Goal: Task Accomplishment & Management: Use online tool/utility

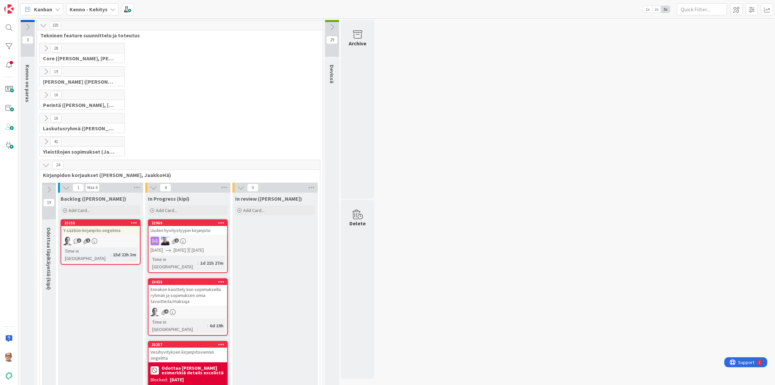
click at [110, 7] on icon at bounding box center [112, 9] width 5 height 5
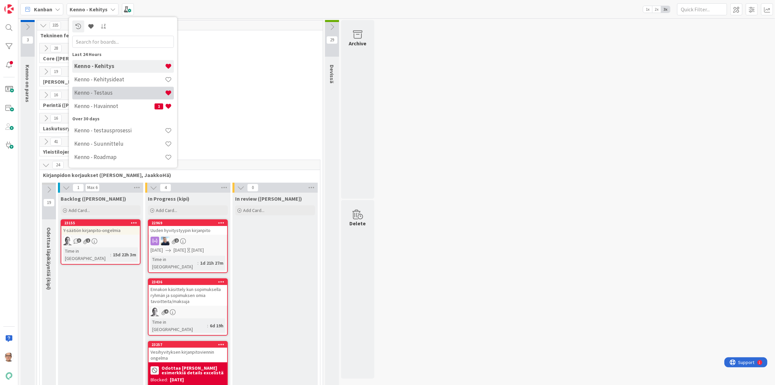
click at [108, 93] on h4 "Kenno - Testaus" at bounding box center [119, 92] width 91 height 7
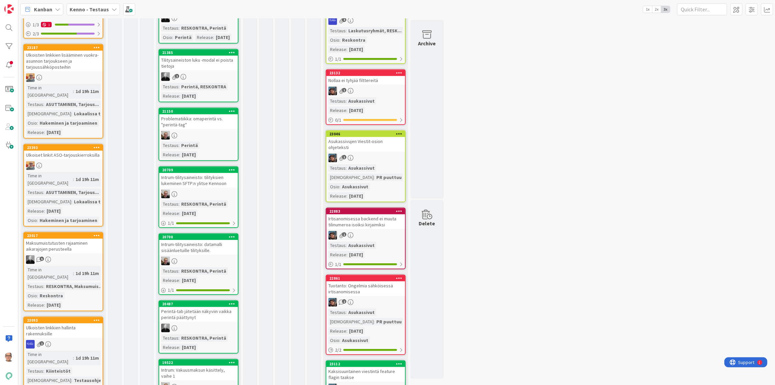
scroll to position [454, 0]
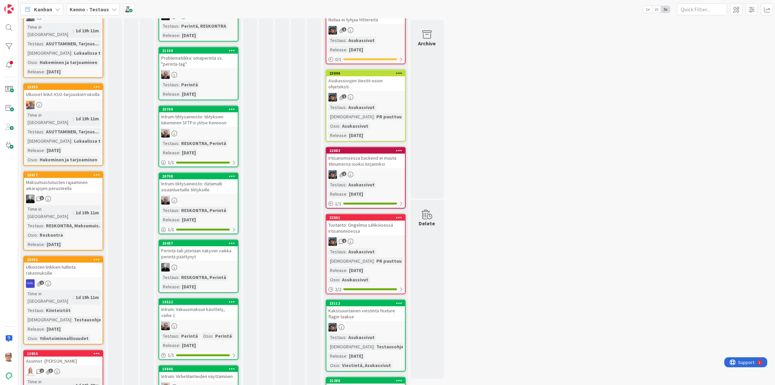
click at [82, 209] on div "1d 19h 11m" at bounding box center [87, 212] width 27 height 7
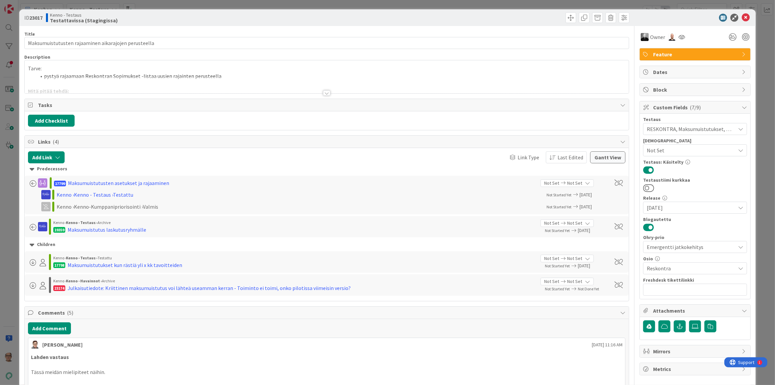
click at [324, 93] on div at bounding box center [326, 92] width 7 height 5
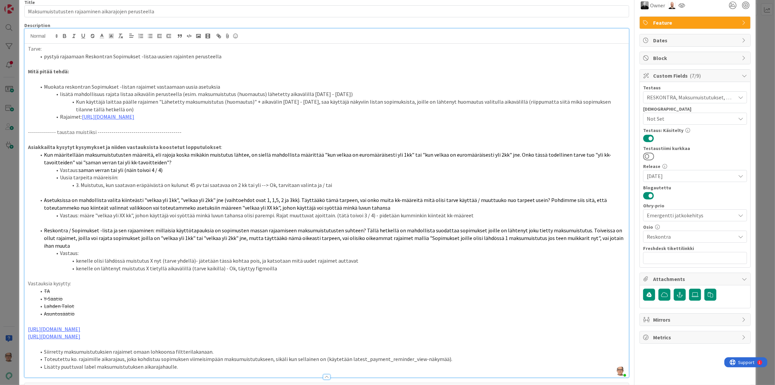
scroll to position [60, 0]
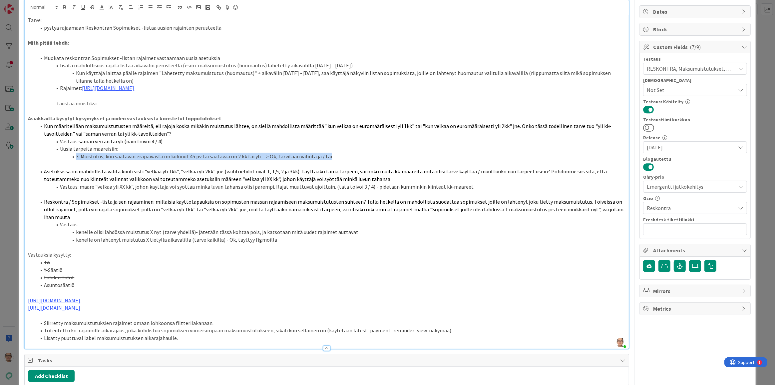
drag, startPoint x: 333, startPoint y: 156, endPoint x: 70, endPoint y: 158, distance: 263.0
click at [70, 158] on li "3. Muistutus, kun saatavan eräpäivästä on kulunut 45 pv tai saatavaa on 2 kk ta…" at bounding box center [330, 156] width 589 height 8
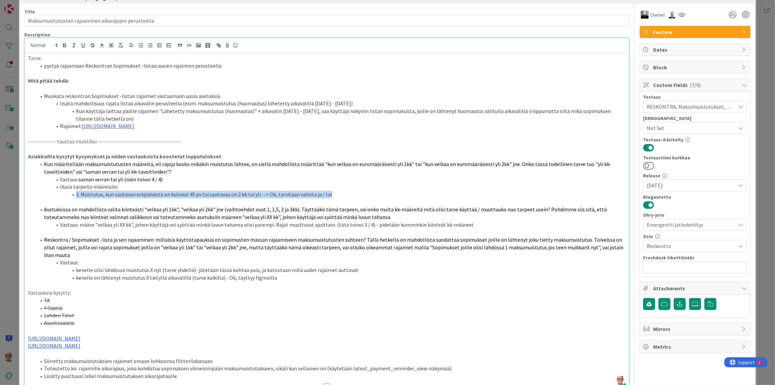
scroll to position [0, 0]
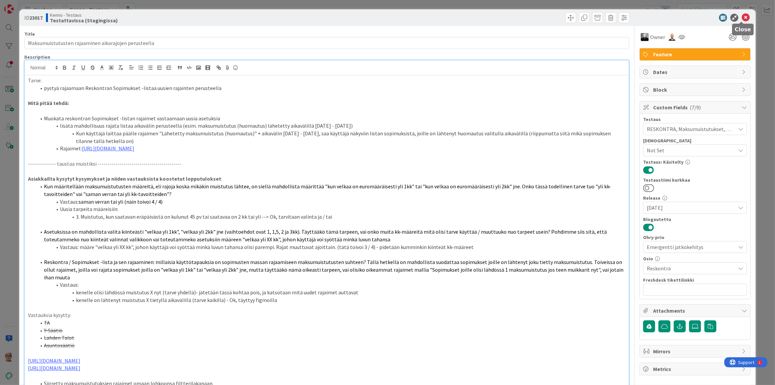
click at [741, 17] on icon at bounding box center [745, 18] width 8 height 8
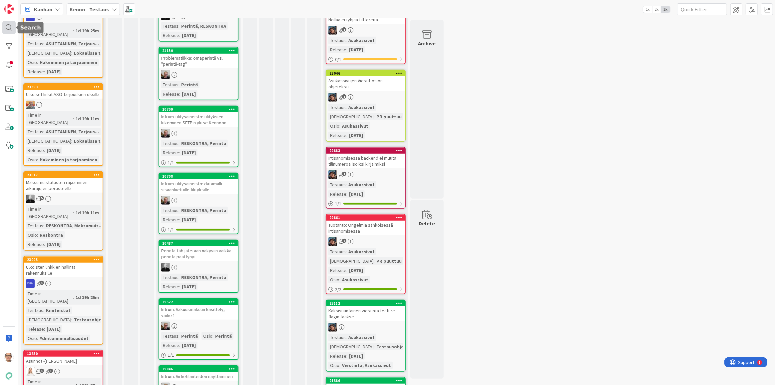
click at [10, 27] on div at bounding box center [8, 27] width 13 height 13
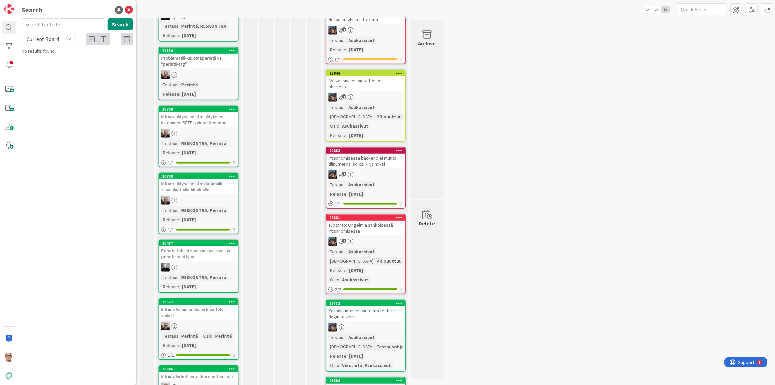
click at [53, 38] on span "Current Board" at bounding box center [43, 39] width 32 height 7
click at [53, 65] on span "All Boards" at bounding box center [59, 67] width 69 height 10
click at [47, 25] on input "text" at bounding box center [63, 24] width 83 height 12
click at [120, 22] on button "Search" at bounding box center [120, 24] width 25 height 12
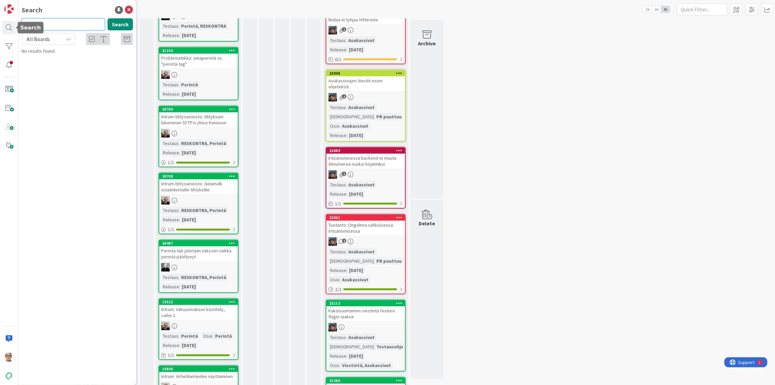
drag, startPoint x: 36, startPoint y: 24, endPoint x: 0, endPoint y: 30, distance: 36.8
click at [0, 29] on div "Search 2231 Search All Boards Current Board All Boards No results found." at bounding box center [9, 192] width 18 height 385
type input "22133"
click at [68, 59] on span "Hyvitys: kauden tavoitteen ylittävän hyvityksen käsittely kirjanpidossa" at bounding box center [74, 62] width 87 height 13
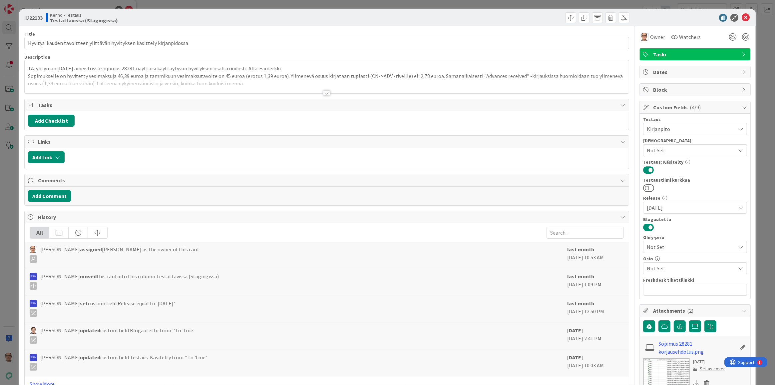
click at [323, 93] on div at bounding box center [326, 92] width 7 height 5
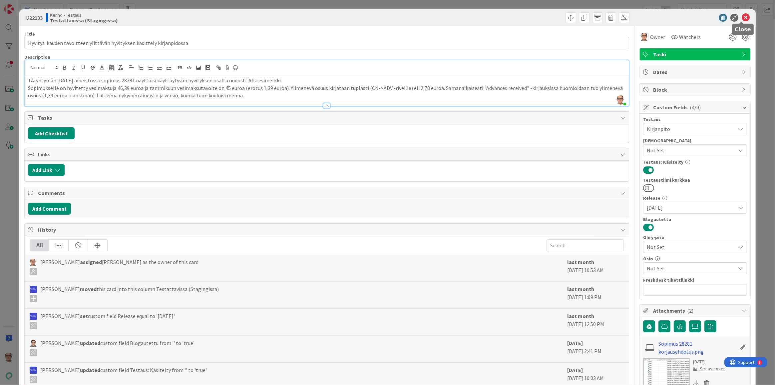
click at [741, 18] on icon at bounding box center [745, 18] width 8 height 8
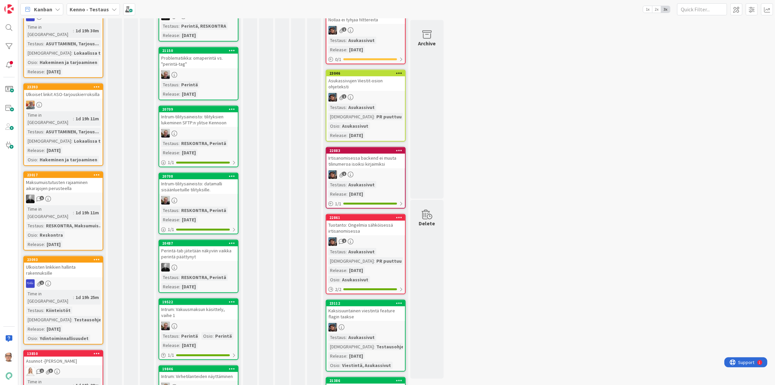
scroll to position [333, 0]
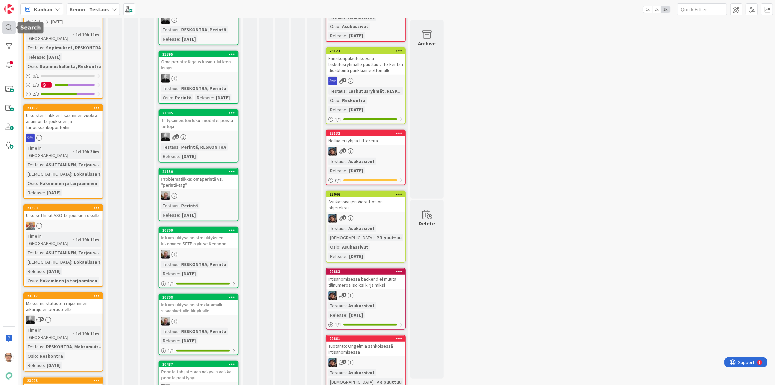
click at [10, 28] on div at bounding box center [8, 27] width 13 height 13
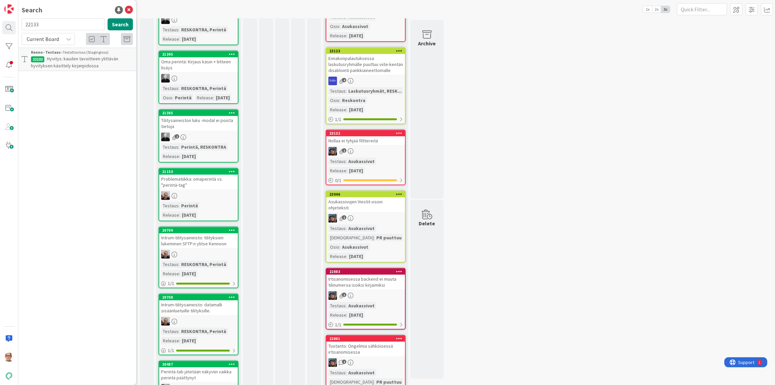
click at [71, 58] on span "Hyvitys: kauden tavoitteen ylittävän hyvityksen käsittely kirjanpidossa" at bounding box center [74, 62] width 87 height 13
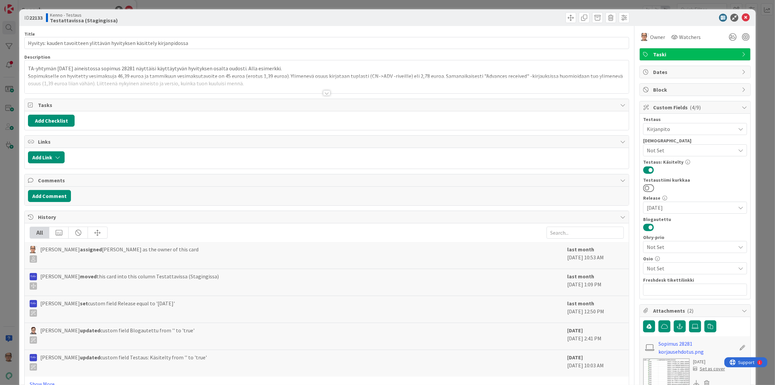
click at [323, 93] on div at bounding box center [326, 92] width 7 height 5
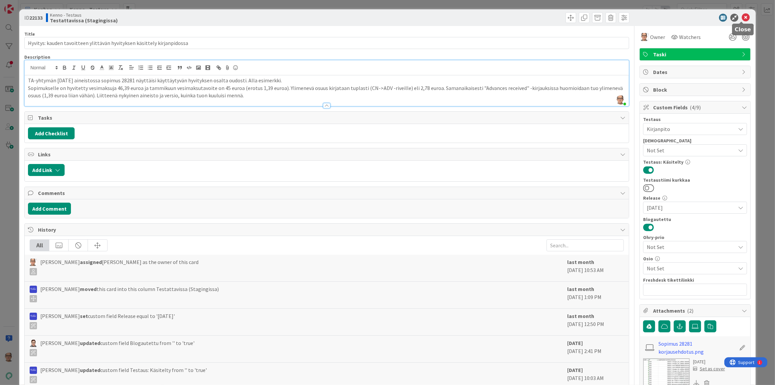
click at [741, 16] on icon at bounding box center [745, 18] width 8 height 8
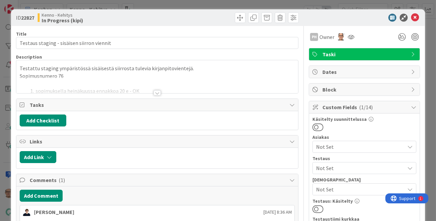
click at [154, 91] on div at bounding box center [156, 92] width 7 height 5
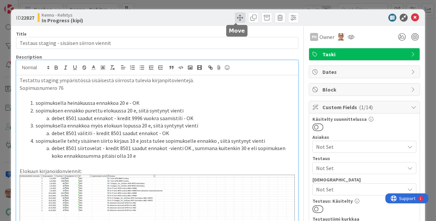
click at [235, 18] on span at bounding box center [240, 17] width 11 height 11
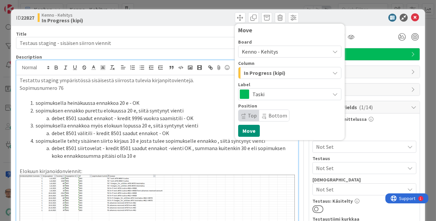
click at [265, 71] on span "In Progress (kipi)" at bounding box center [265, 73] width 42 height 9
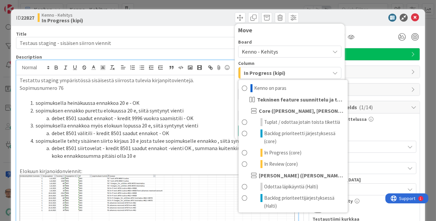
click at [276, 50] on span "Kenno - Kehitys" at bounding box center [284, 51] width 85 height 9
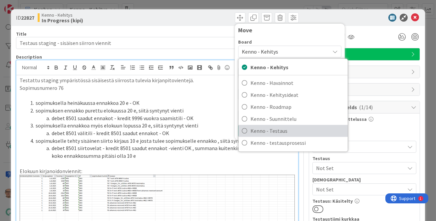
click at [270, 130] on span "Kenno - Testaus" at bounding box center [297, 131] width 94 height 10
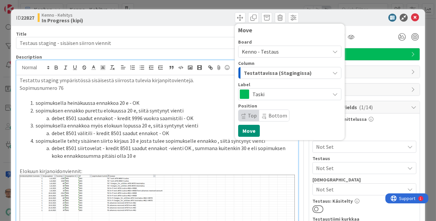
click at [276, 70] on span "Testattavissa (Stagingissa)" at bounding box center [278, 73] width 68 height 9
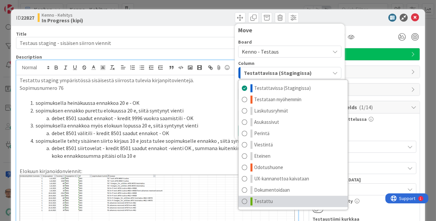
click at [242, 201] on span at bounding box center [244, 201] width 5 height 8
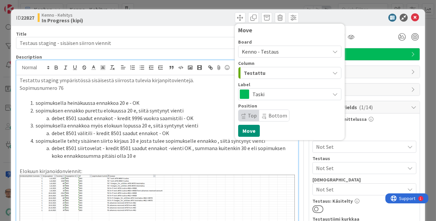
click at [290, 162] on p at bounding box center [157, 164] width 275 height 8
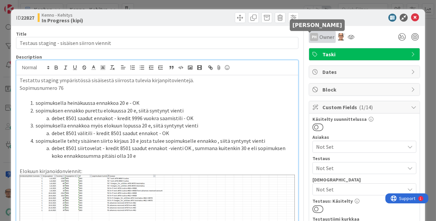
click at [311, 35] on div "PH" at bounding box center [314, 37] width 8 height 8
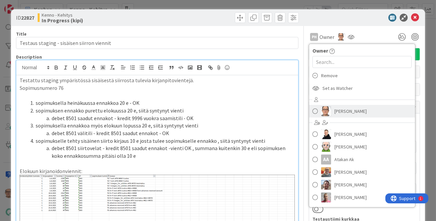
click at [341, 111] on span "[PERSON_NAME]" at bounding box center [350, 111] width 32 height 10
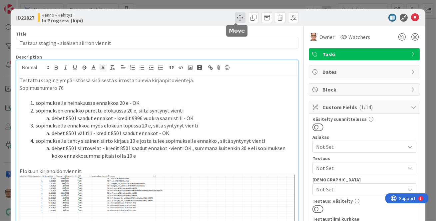
click at [235, 17] on span at bounding box center [240, 17] width 11 height 11
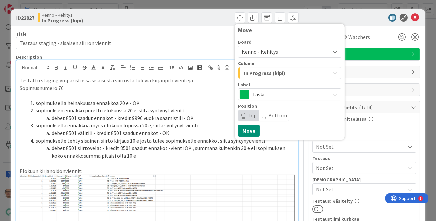
click at [271, 51] on span "Kenno - Kehitys" at bounding box center [260, 51] width 36 height 7
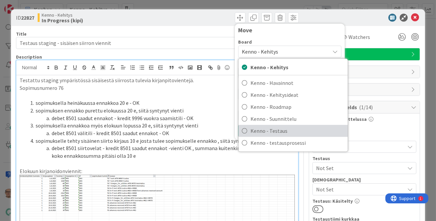
click at [242, 131] on icon at bounding box center [244, 131] width 5 height 10
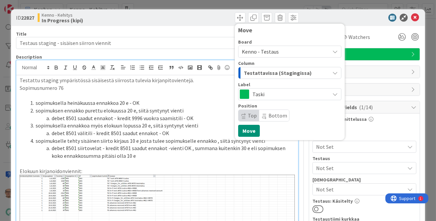
click at [263, 71] on span "Testattavissa (Stagingissa)" at bounding box center [278, 73] width 68 height 9
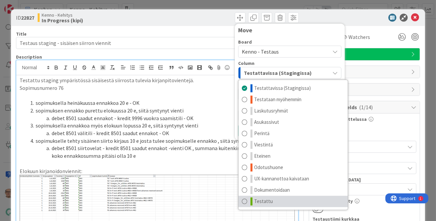
click at [242, 203] on span at bounding box center [244, 201] width 5 height 8
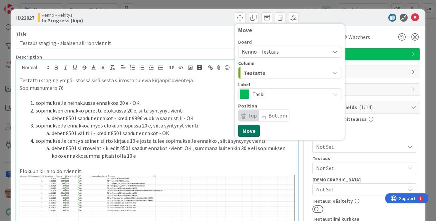
click at [245, 131] on button "Move" at bounding box center [249, 131] width 22 height 12
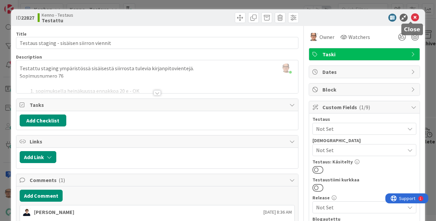
click at [411, 14] on icon at bounding box center [415, 18] width 8 height 8
